Goal: Task Accomplishment & Management: Use online tool/utility

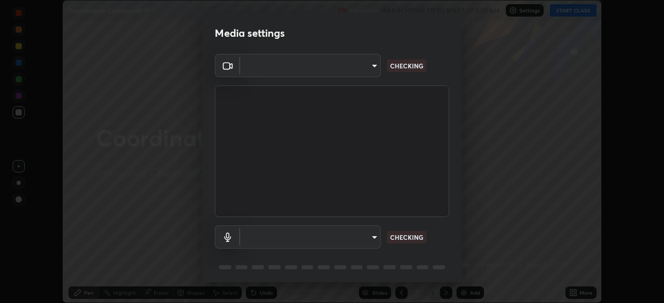
scroll to position [37, 0]
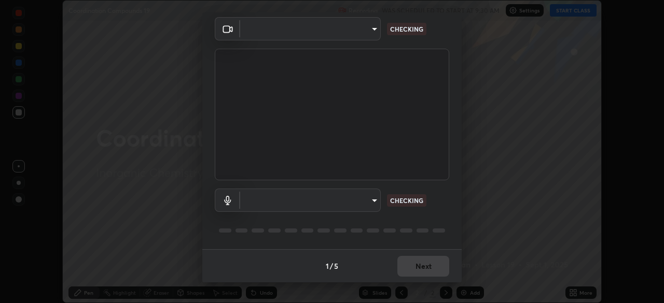
type input "6d46a3bbb121808cbb74c832f71dfccd0f2f4db2e0a8dcefa18edd627fde2ff4"
click at [263, 199] on body "Erase all Coordination Compounds 19 Recording WAS SCHEDULED TO START AT 9:30 AM…" at bounding box center [332, 151] width 664 height 303
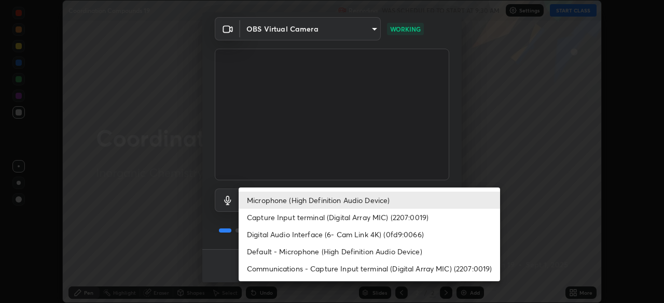
click at [258, 252] on li "Default - Microphone (High Definition Audio Device)" at bounding box center [369, 251] width 261 height 17
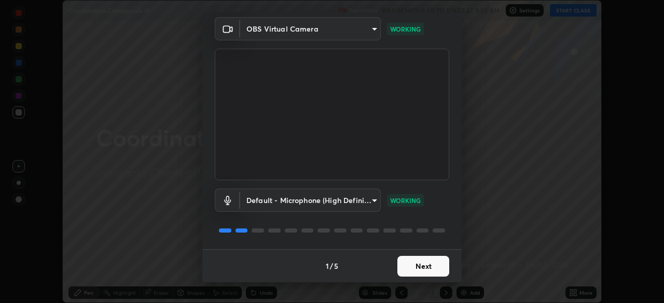
click at [262, 204] on body "Erase all Coordination Compounds 19 Recording WAS SCHEDULED TO START AT 9:30 AM…" at bounding box center [332, 151] width 664 height 303
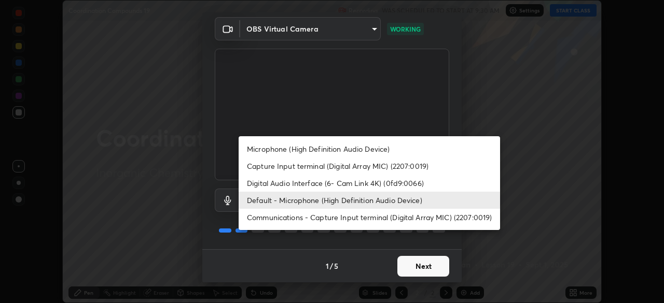
click at [259, 152] on li "Microphone (High Definition Audio Device)" at bounding box center [369, 149] width 261 height 17
type input "542551534069d815422f2d39fde6cbae80a89d9e5025ba2982a8294de1300f8f"
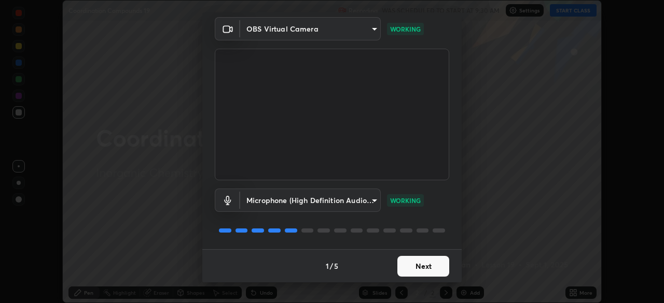
click at [407, 265] on button "Next" at bounding box center [423, 266] width 52 height 21
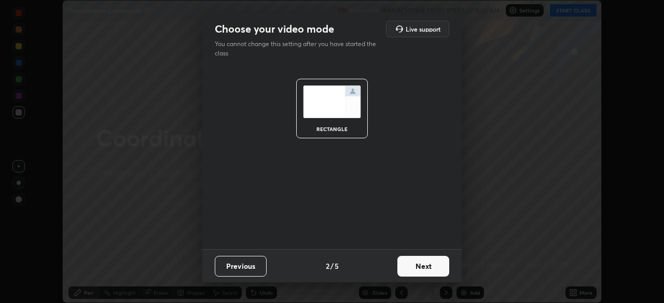
click at [408, 264] on button "Next" at bounding box center [423, 266] width 52 height 21
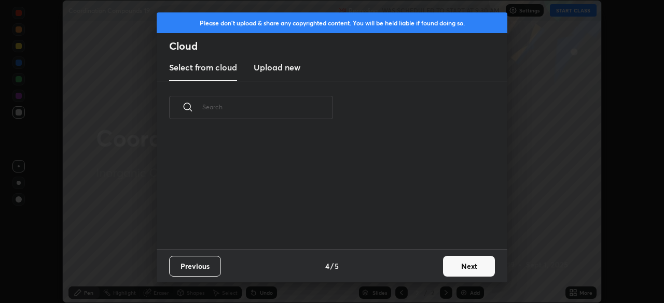
click at [451, 267] on button "Next" at bounding box center [469, 266] width 52 height 21
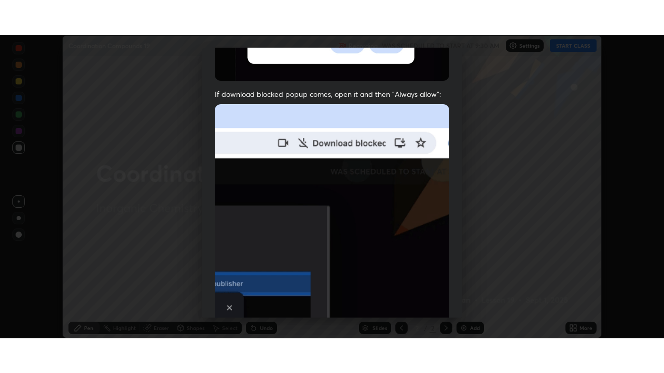
scroll to position [248, 0]
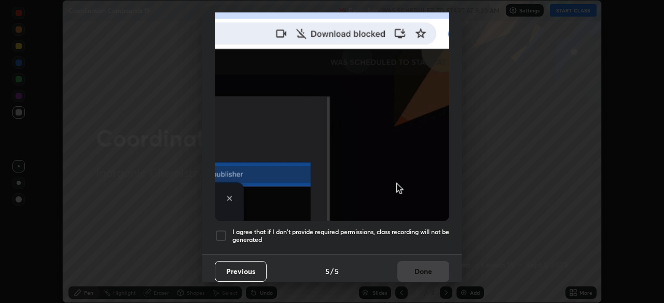
click at [221, 231] on div at bounding box center [221, 236] width 12 height 12
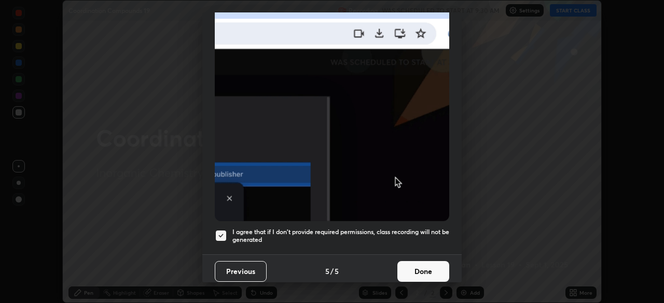
click at [423, 265] on button "Done" at bounding box center [423, 271] width 52 height 21
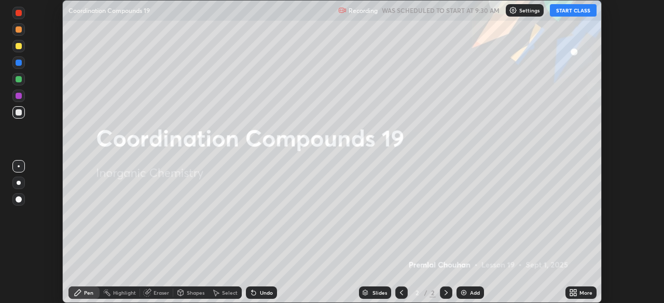
click at [564, 11] on button "START CLASS" at bounding box center [573, 10] width 47 height 12
click at [571, 295] on icon at bounding box center [571, 295] width 3 height 3
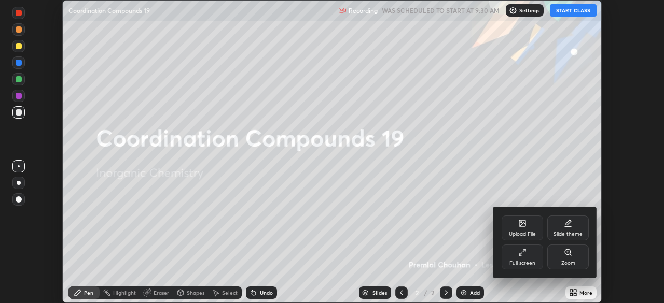
click at [523, 254] on icon at bounding box center [522, 252] width 8 height 8
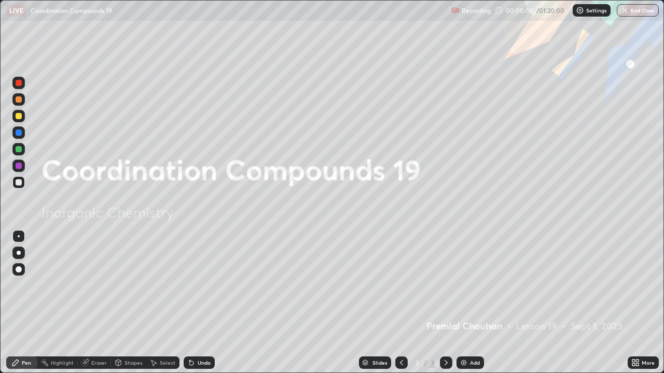
scroll to position [373, 664]
click at [464, 303] on img at bounding box center [464, 363] width 8 height 8
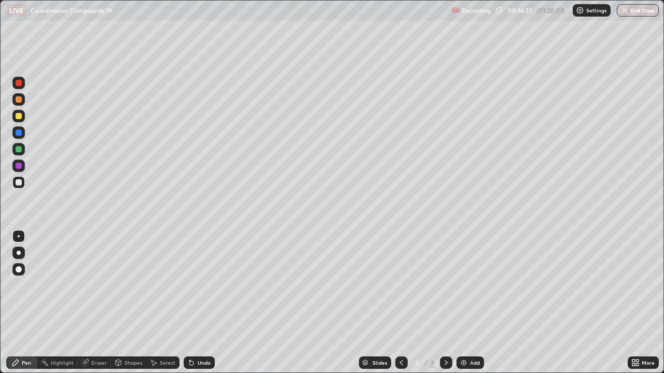
click at [96, 303] on div "Eraser" at bounding box center [99, 363] width 16 height 5
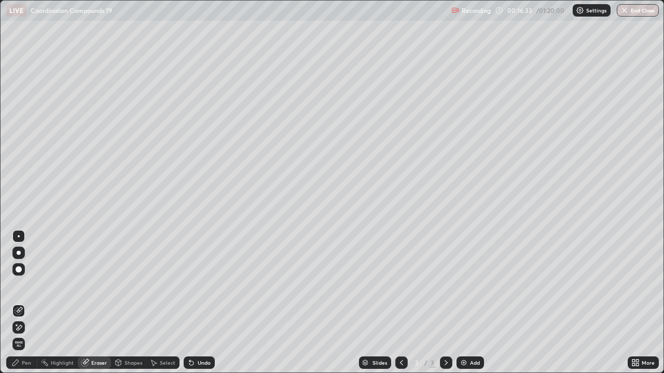
click at [25, 303] on div "Pen" at bounding box center [26, 363] width 9 height 5
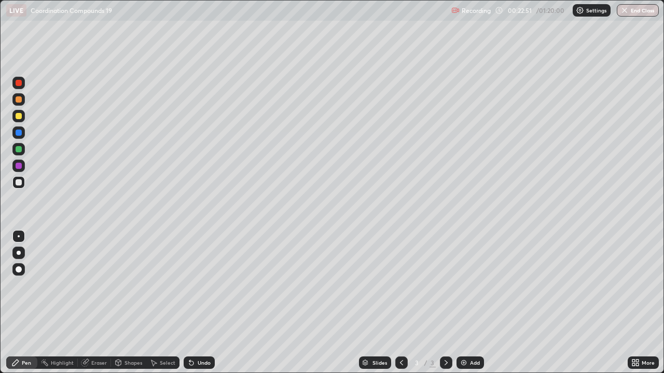
click at [465, 303] on div "Add" at bounding box center [469, 363] width 27 height 12
click at [19, 100] on div at bounding box center [19, 99] width 6 height 6
click at [108, 303] on div "Eraser" at bounding box center [94, 363] width 33 height 12
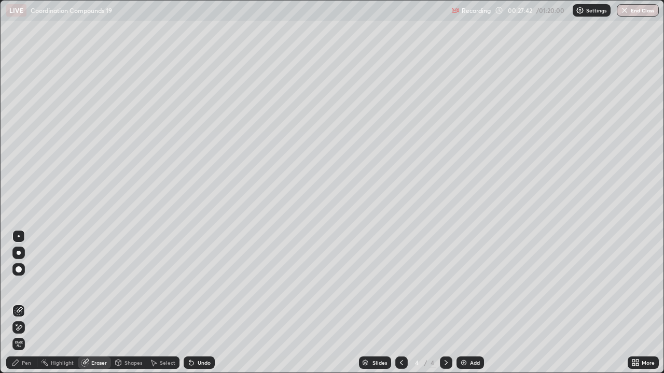
click at [26, 303] on div "Pen" at bounding box center [26, 363] width 9 height 5
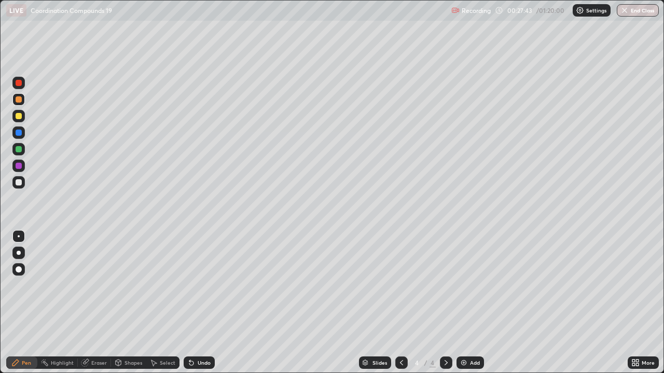
click at [19, 117] on div at bounding box center [19, 116] width 6 height 6
click at [461, 303] on img at bounding box center [464, 363] width 8 height 8
click at [17, 103] on div at bounding box center [18, 99] width 12 height 12
click at [17, 101] on div at bounding box center [19, 99] width 6 height 6
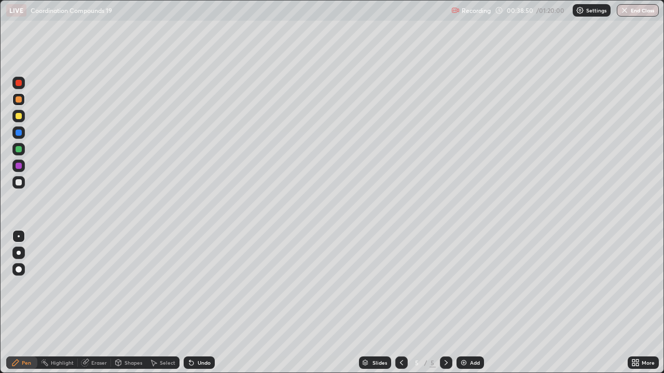
click at [465, 303] on div "Add" at bounding box center [469, 363] width 27 height 12
click at [20, 116] on div at bounding box center [19, 116] width 6 height 6
click at [17, 99] on div at bounding box center [19, 99] width 6 height 6
click at [18, 101] on div at bounding box center [19, 99] width 6 height 6
click at [19, 117] on div at bounding box center [19, 116] width 6 height 6
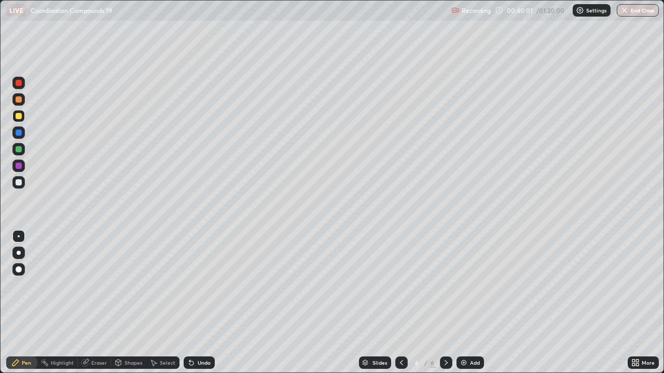
click at [16, 99] on div at bounding box center [19, 99] width 6 height 6
click at [18, 119] on div at bounding box center [19, 116] width 6 height 6
click at [15, 103] on div at bounding box center [18, 99] width 12 height 12
click at [18, 102] on div at bounding box center [19, 99] width 6 height 6
click at [458, 303] on div "Add" at bounding box center [469, 363] width 27 height 12
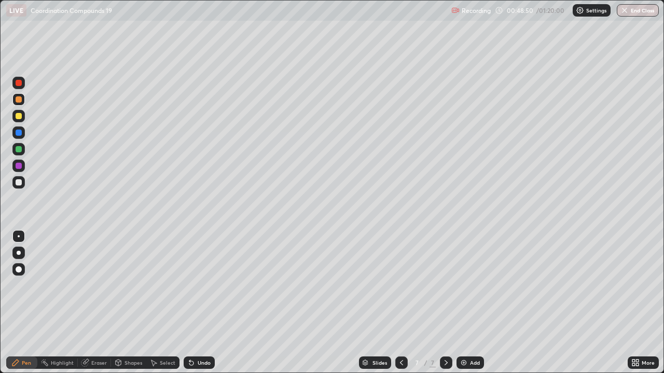
click at [18, 118] on div at bounding box center [19, 116] width 6 height 6
click at [20, 117] on div at bounding box center [19, 116] width 6 height 6
click at [19, 100] on div at bounding box center [19, 99] width 6 height 6
click at [99, 303] on div "Eraser" at bounding box center [99, 363] width 16 height 5
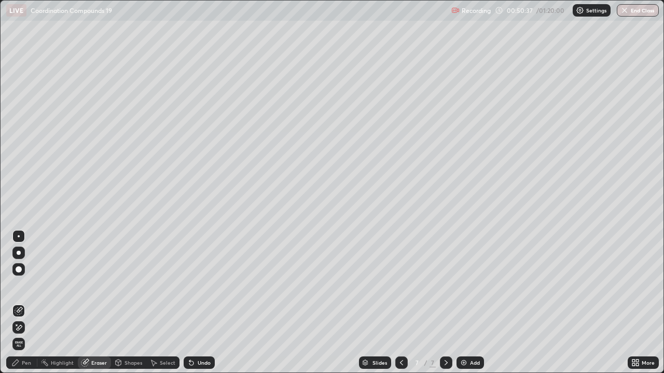
click at [23, 303] on div "Pen" at bounding box center [26, 363] width 9 height 5
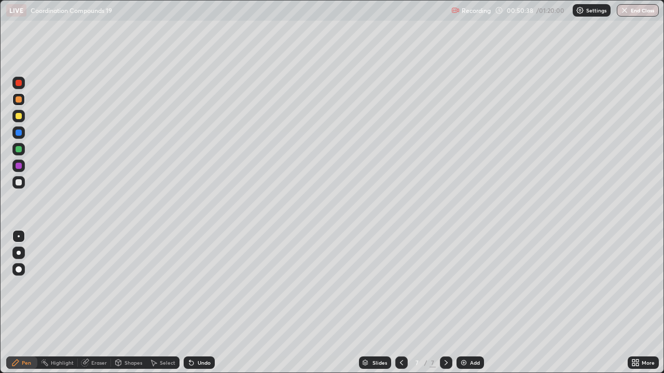
click at [18, 117] on div at bounding box center [19, 116] width 6 height 6
click at [19, 116] on div at bounding box center [19, 116] width 6 height 6
click at [96, 303] on div "Eraser" at bounding box center [99, 363] width 16 height 5
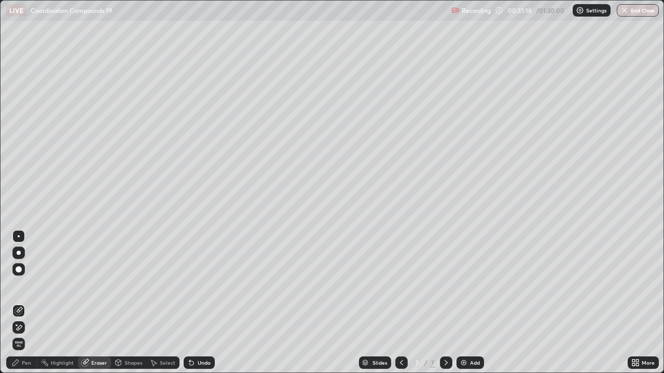
click at [22, 303] on div "Pen" at bounding box center [26, 363] width 9 height 5
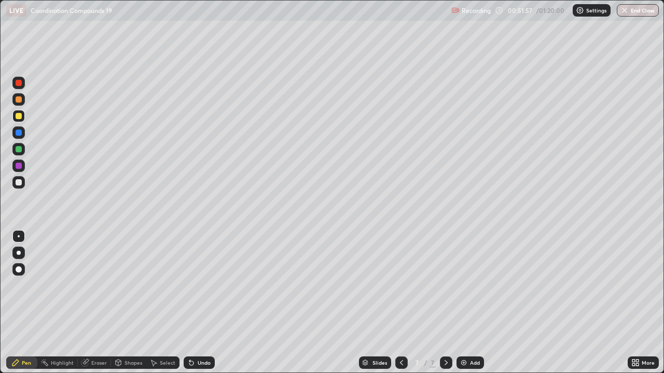
click at [17, 182] on div at bounding box center [19, 182] width 6 height 6
click at [19, 100] on div at bounding box center [19, 99] width 6 height 6
click at [18, 100] on div at bounding box center [19, 99] width 6 height 6
click at [13, 117] on div at bounding box center [18, 116] width 12 height 12
click at [15, 117] on div at bounding box center [18, 116] width 12 height 12
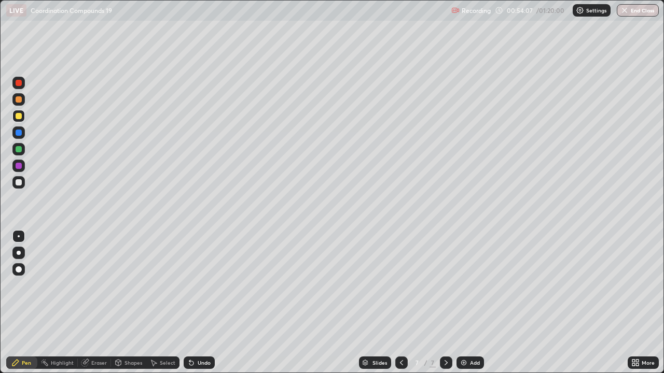
click at [18, 100] on div at bounding box center [19, 99] width 6 height 6
click at [18, 101] on div at bounding box center [19, 99] width 6 height 6
click at [17, 184] on div at bounding box center [19, 182] width 6 height 6
click at [18, 183] on div at bounding box center [19, 182] width 6 height 6
click at [19, 148] on div at bounding box center [19, 149] width 6 height 6
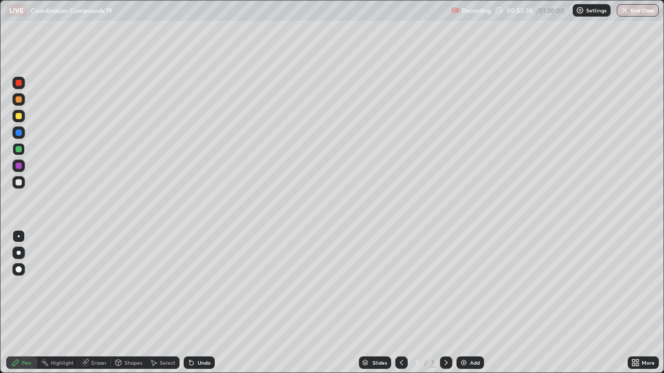
click at [19, 148] on div at bounding box center [19, 149] width 6 height 6
click at [17, 102] on div at bounding box center [19, 99] width 6 height 6
click at [446, 303] on icon at bounding box center [446, 363] width 3 height 5
click at [464, 303] on img at bounding box center [464, 363] width 8 height 8
click at [96, 303] on div "Eraser" at bounding box center [99, 363] width 16 height 5
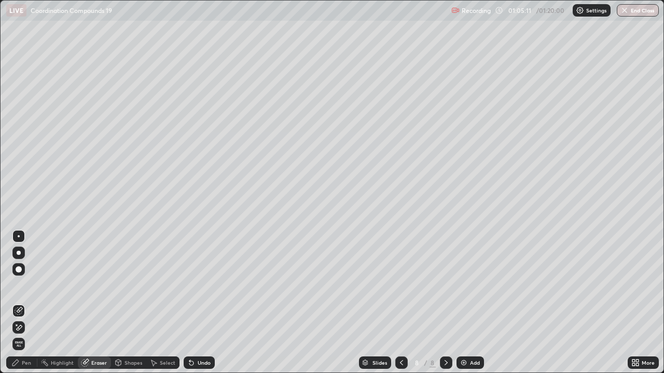
click at [25, 303] on div "Pen" at bounding box center [26, 363] width 9 height 5
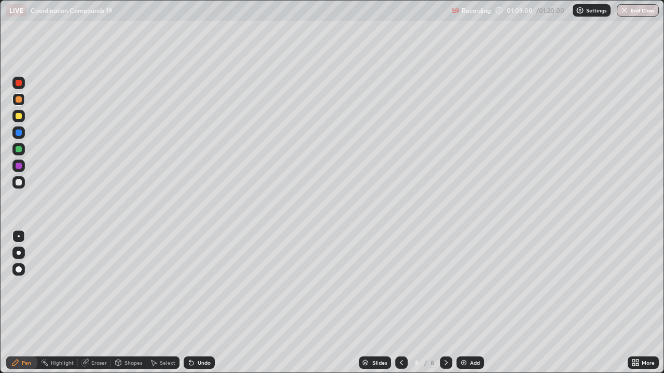
click at [16, 150] on div at bounding box center [19, 149] width 6 height 6
click at [16, 148] on div at bounding box center [19, 149] width 6 height 6
click at [14, 118] on div at bounding box center [18, 116] width 12 height 12
click at [21, 102] on div at bounding box center [19, 99] width 6 height 6
click at [627, 11] on img "button" at bounding box center [625, 10] width 8 height 8
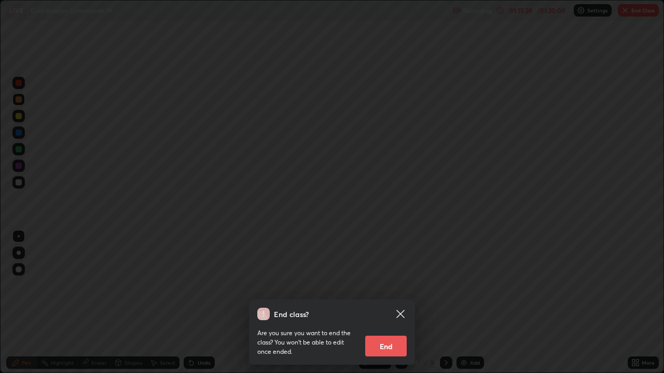
click at [391, 303] on button "End" at bounding box center [385, 346] width 41 height 21
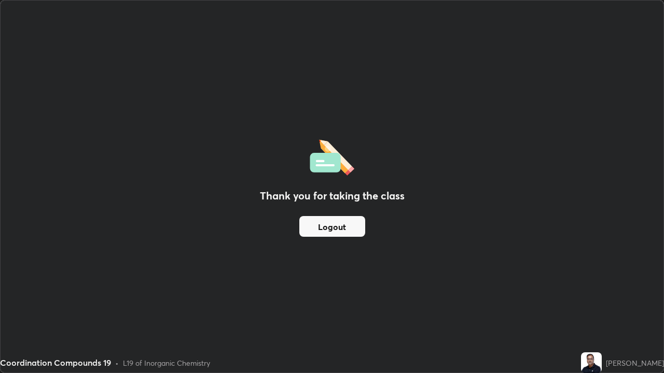
click at [340, 233] on button "Logout" at bounding box center [332, 226] width 66 height 21
